Goal: Task Accomplishment & Management: Manage account settings

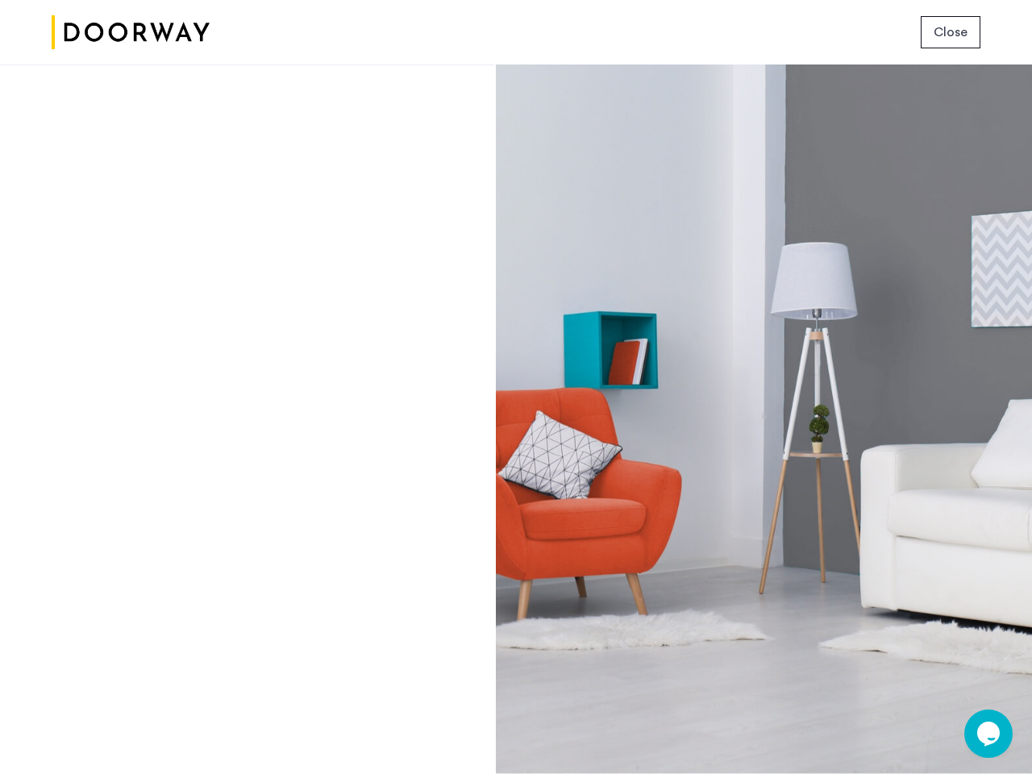
click at [950, 32] on span "Close" at bounding box center [951, 32] width 34 height 19
click at [988, 734] on icon "Chat widget" at bounding box center [988, 733] width 23 height 24
